Goal: Task Accomplishment & Management: Complete application form

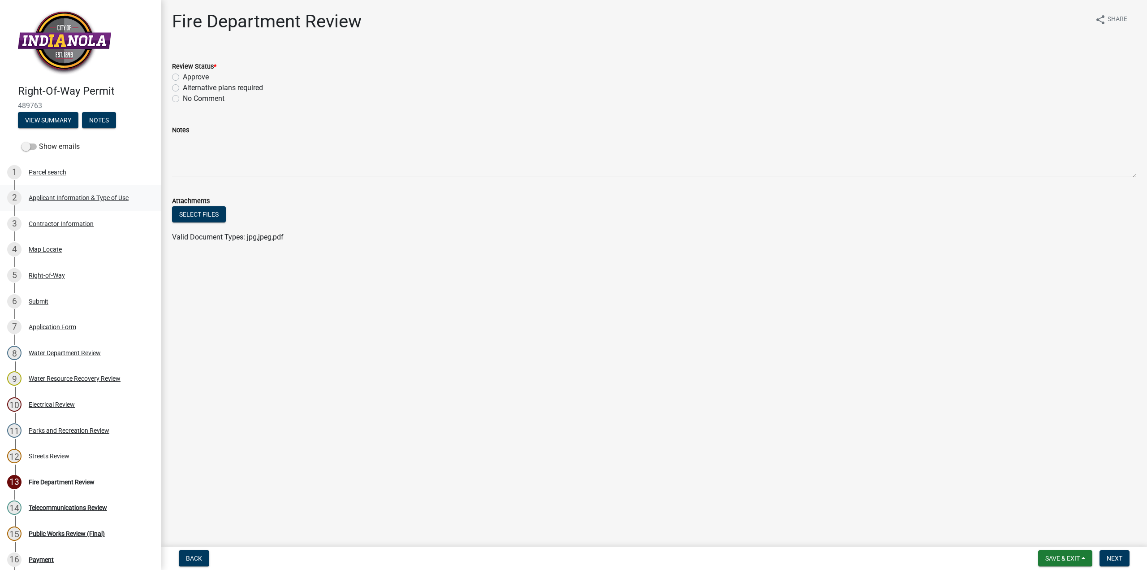
click at [80, 196] on div "Applicant Information & Type of Use" at bounding box center [79, 197] width 100 height 6
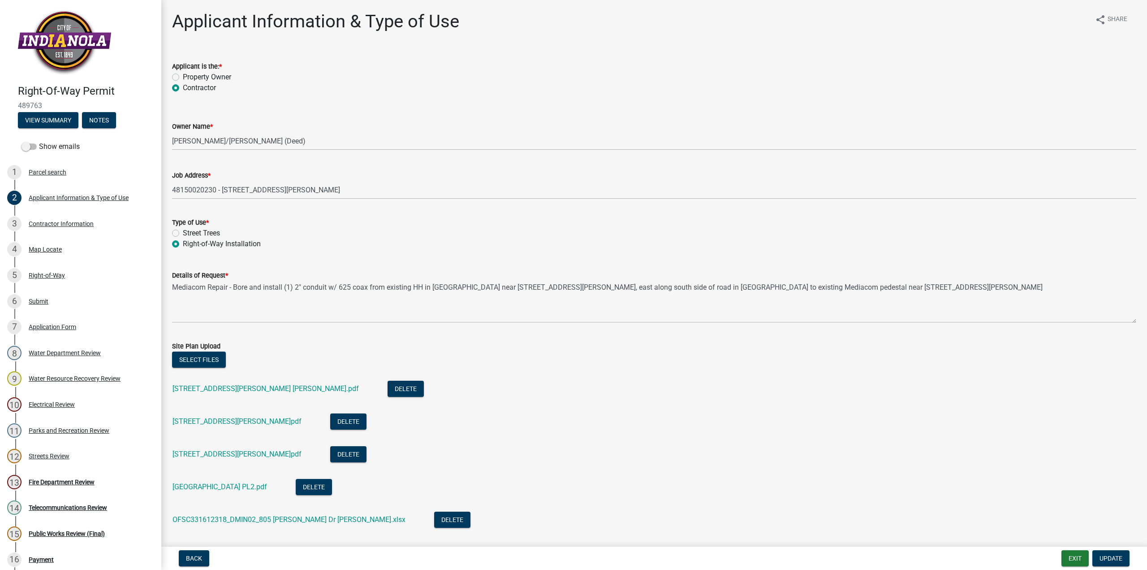
scroll to position [45, 0]
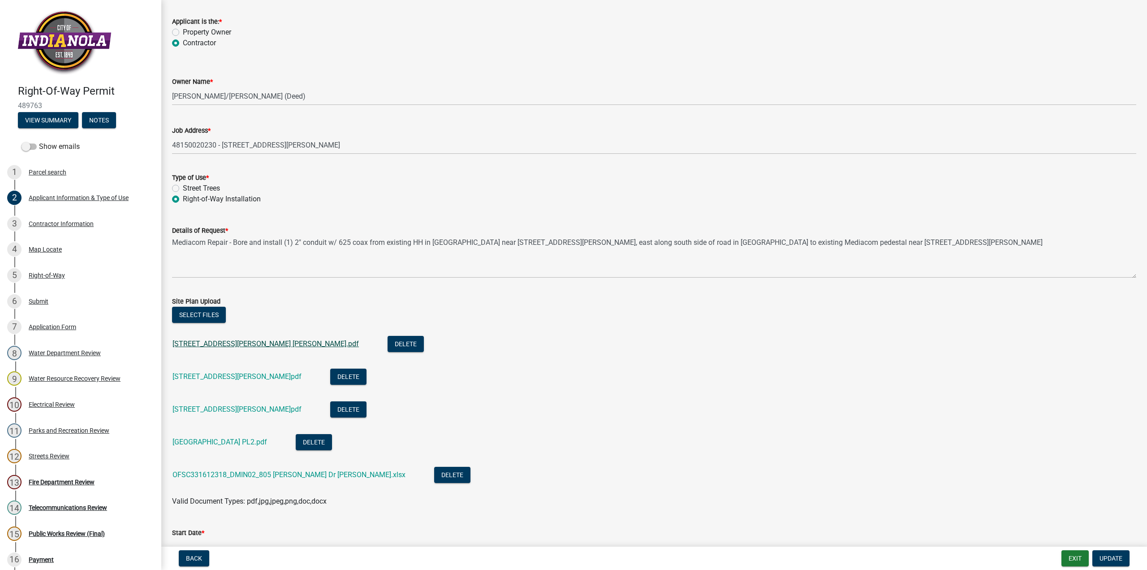
click at [220, 344] on link "[STREET_ADDRESS][PERSON_NAME] [PERSON_NAME].pdf" at bounding box center [266, 343] width 186 height 9
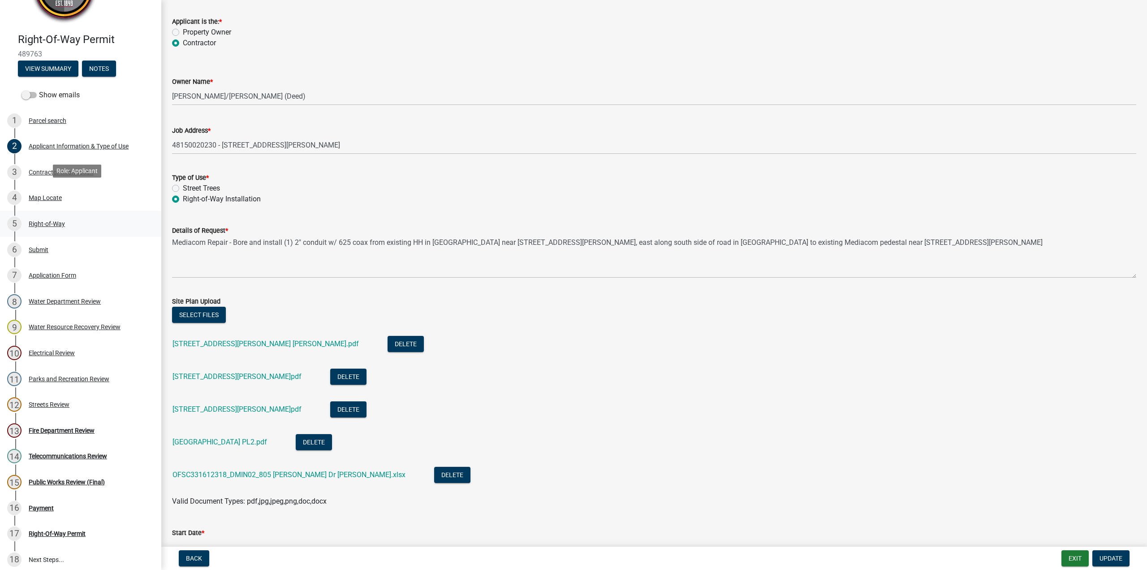
scroll to position [90, 0]
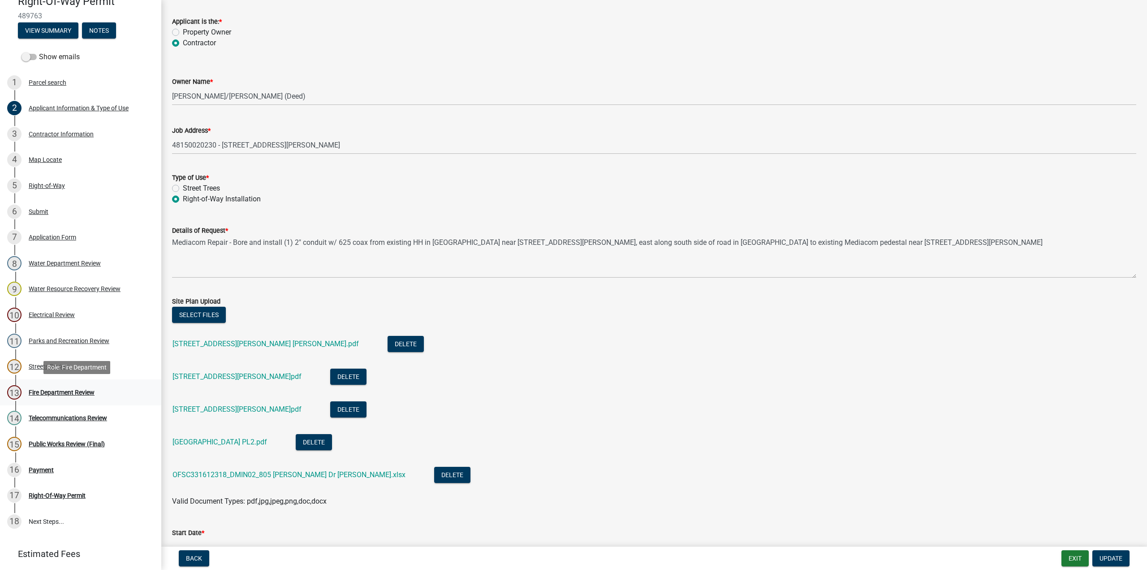
click at [52, 391] on div "Fire Department Review" at bounding box center [62, 392] width 66 height 6
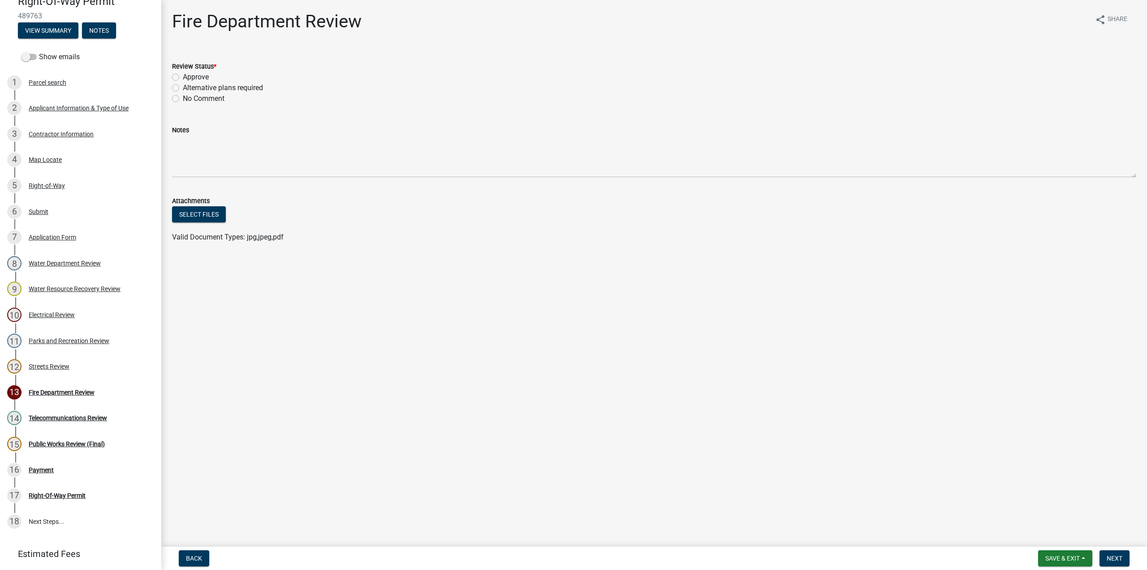
click at [183, 76] on label "Approve" at bounding box center [196, 77] width 26 height 11
click at [183, 76] on input "Approve" at bounding box center [186, 75] width 6 height 6
radio input "true"
click at [1116, 556] on span "Next" at bounding box center [1115, 557] width 16 height 7
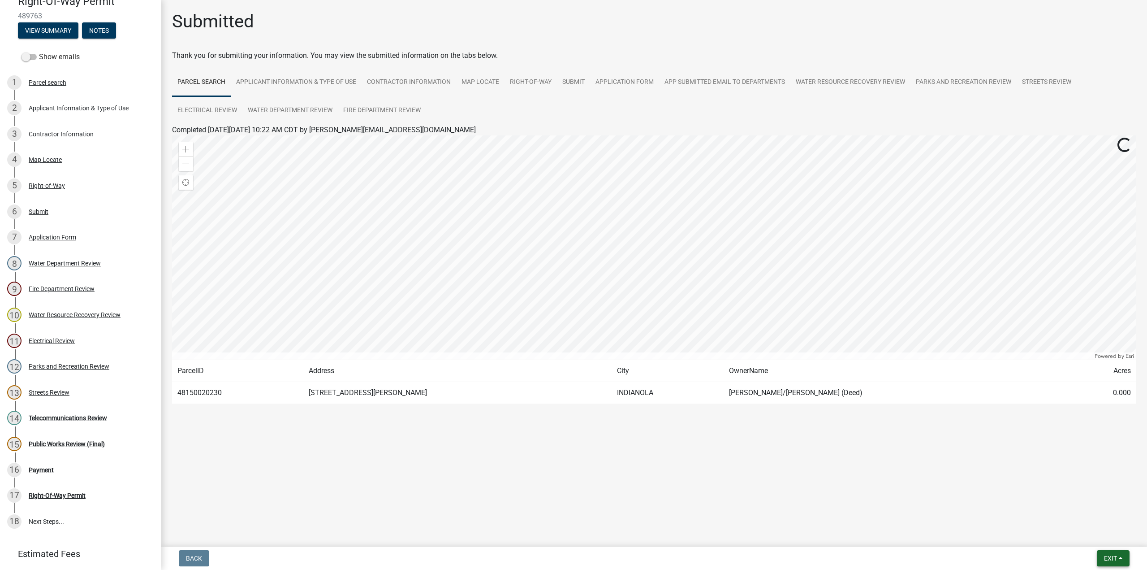
click at [1116, 556] on span "Exit" at bounding box center [1110, 557] width 13 height 7
click at [1083, 515] on button "Save" at bounding box center [1094, 513] width 72 height 22
click at [1111, 557] on span "Exit" at bounding box center [1110, 557] width 13 height 7
click at [1086, 536] on button "Save & Exit" at bounding box center [1094, 535] width 72 height 22
